Goal: Task Accomplishment & Management: Use online tool/utility

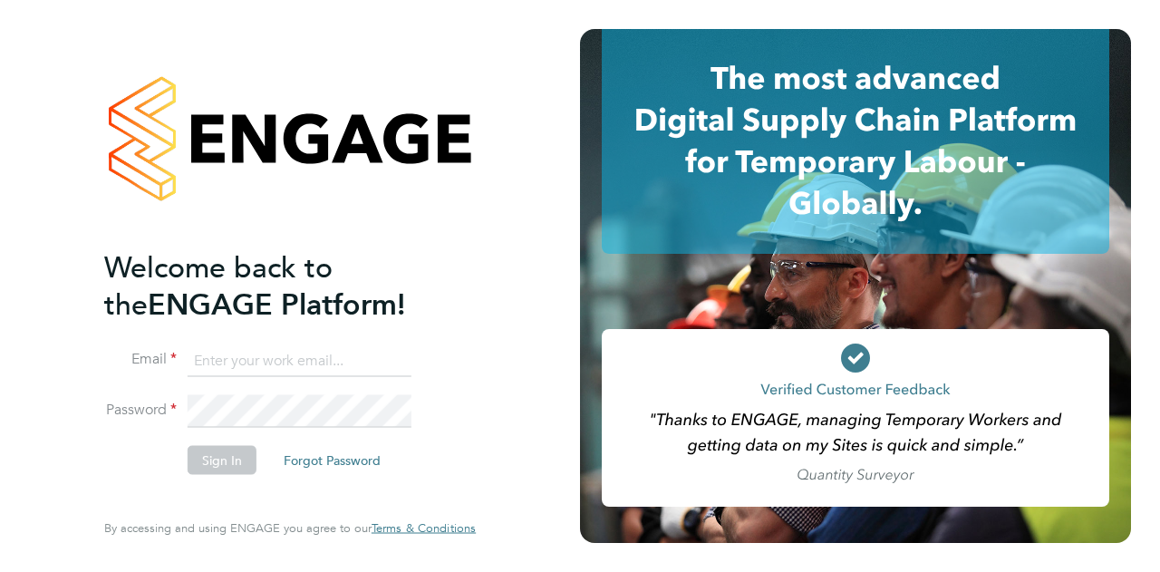
type input "[PERSON_NAME][EMAIL_ADDRESS][PERSON_NAME][DOMAIN_NAME]"
click at [232, 463] on button "Sign In" at bounding box center [222, 459] width 69 height 29
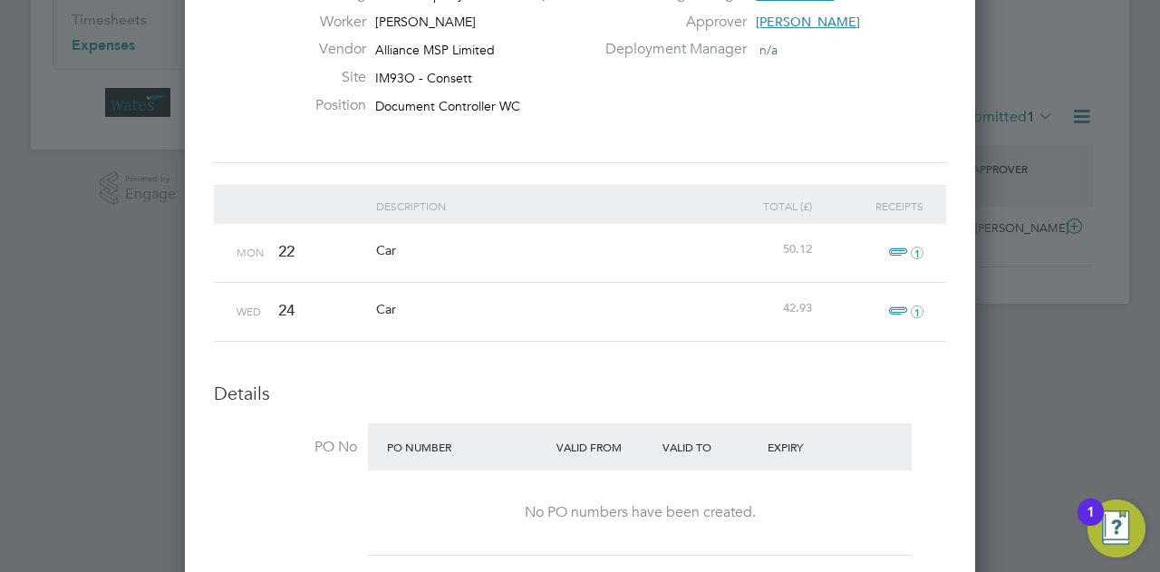
scroll to position [241, 0]
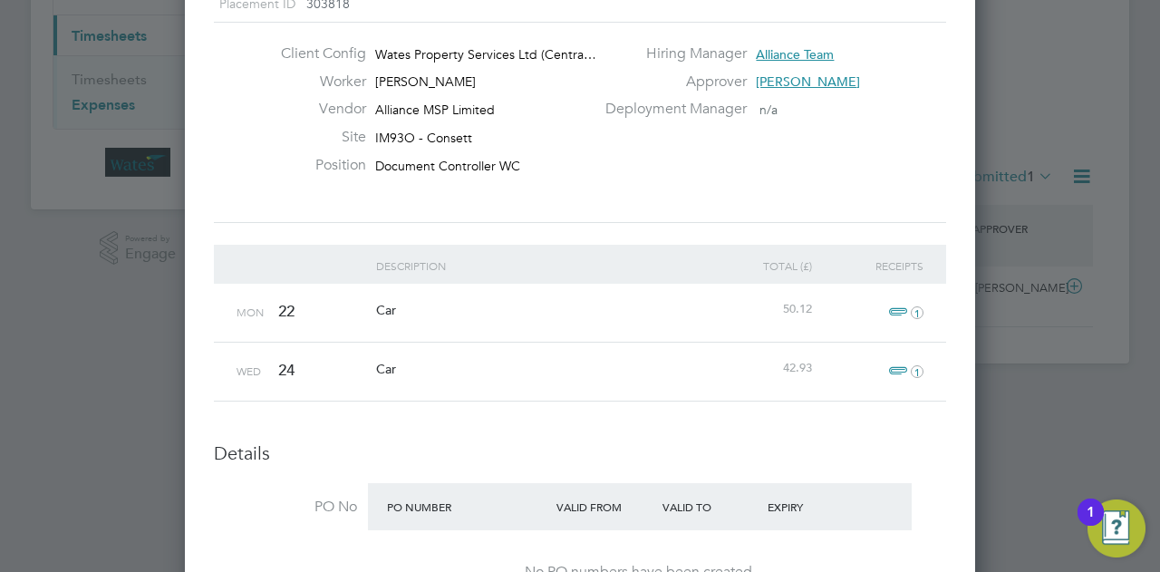
click at [387, 313] on span "Car" at bounding box center [386, 310] width 20 height 16
click at [905, 312] on span "1" at bounding box center [903, 313] width 40 height 22
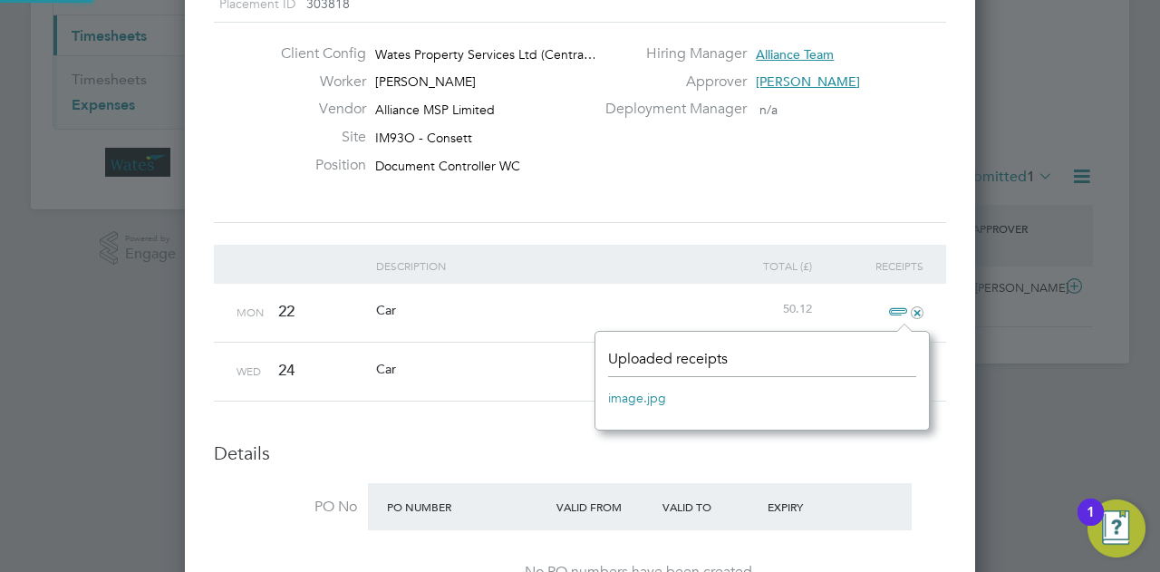
scroll to position [22, 40]
click at [642, 404] on link "image.jpg" at bounding box center [637, 397] width 58 height 27
